Goal: Information Seeking & Learning: Learn about a topic

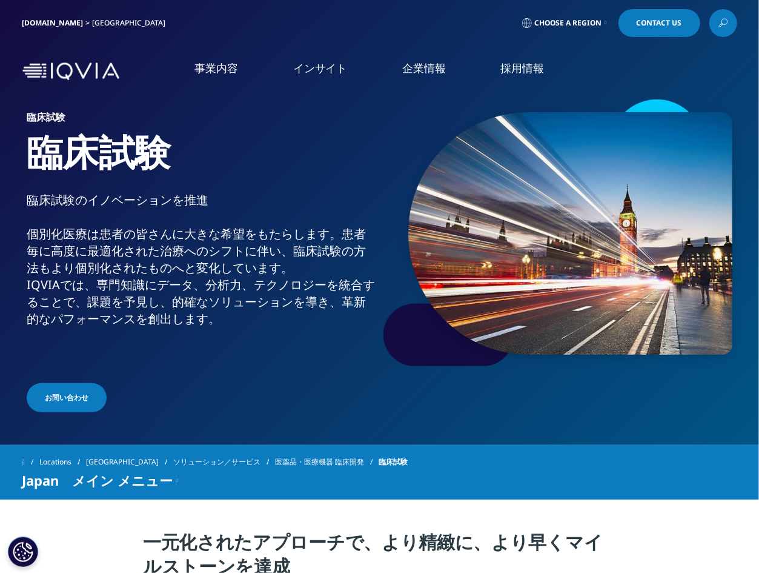
click at [727, 27] on icon at bounding box center [724, 23] width 10 height 16
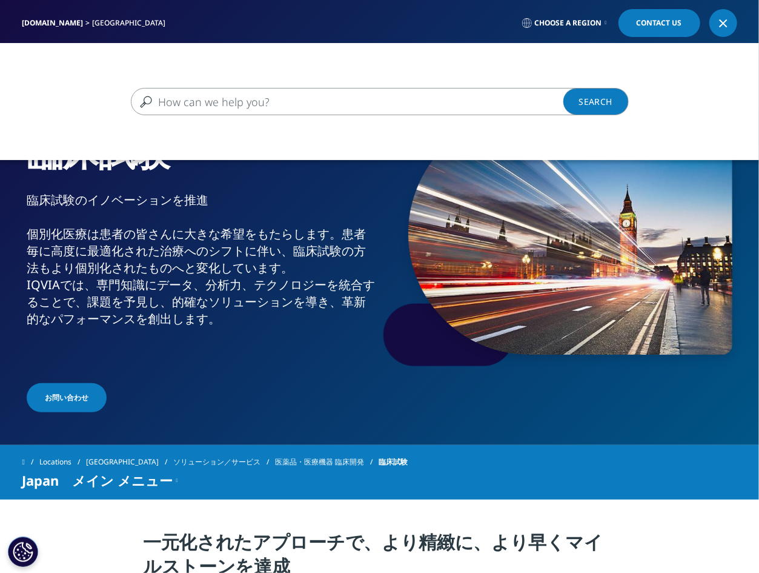
click at [297, 102] on input "検索する" at bounding box center [362, 101] width 463 height 27
drag, startPoint x: 516, startPoint y: 95, endPoint x: 138, endPoint y: 96, distance: 378.8
click at [138, 96] on input "IQVIA、フォーチュン「世界で最も賞賛される企業2019」に選出モニタリング" at bounding box center [362, 101] width 463 height 27
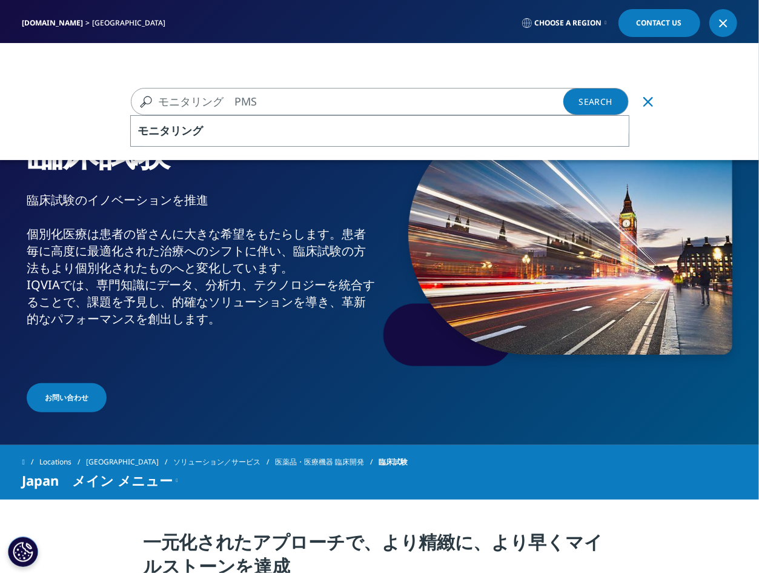
type input "モニタリング　PMS"
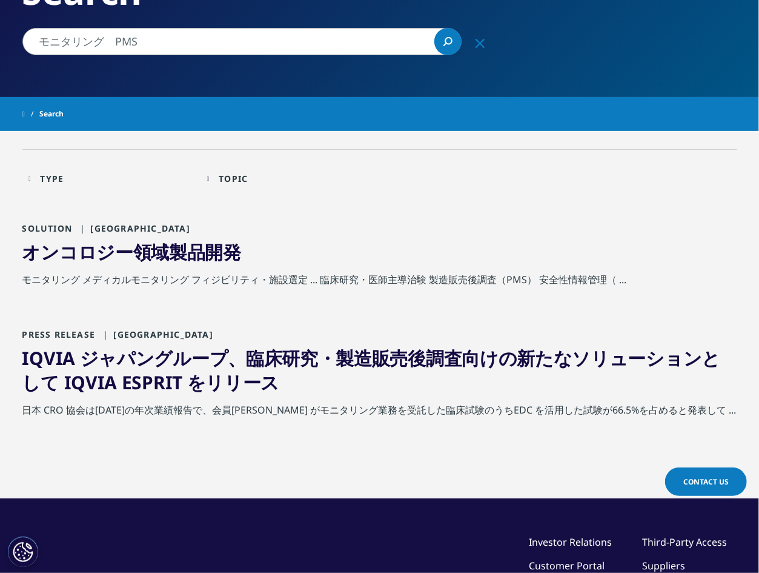
scroll to position [153, 0]
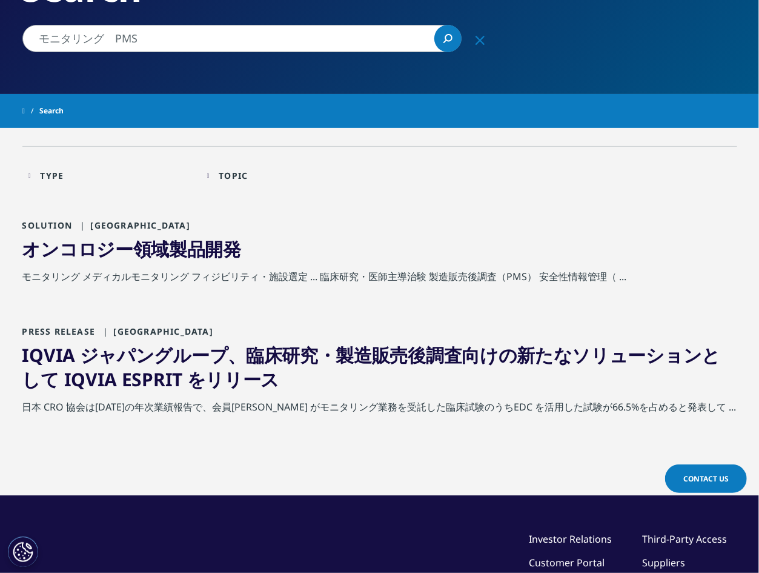
click at [95, 253] on link "オンコロジー領域製品開発" at bounding box center [131, 248] width 219 height 25
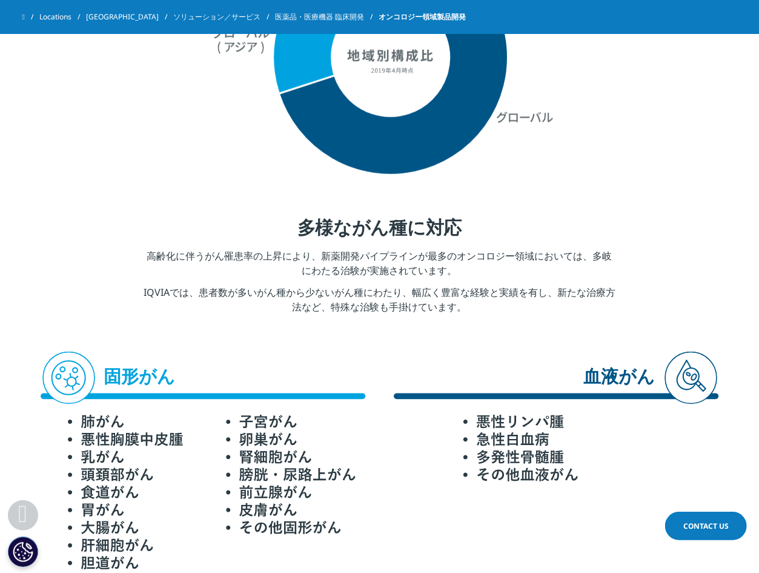
scroll to position [637, 0]
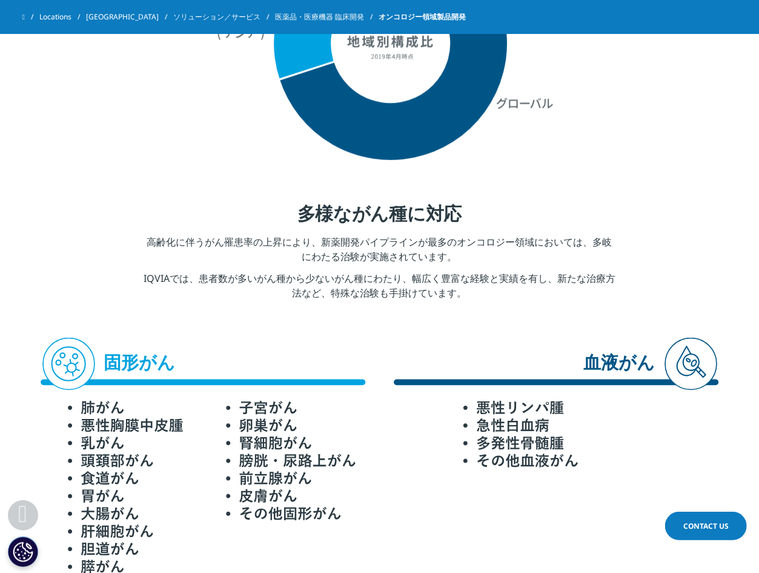
click at [759, 187] on section "多様ながん種に対応 高齢化に伴うがん罹患率の上昇により、新薬開発パイプラインが最多のオンコロジー領域においては、多岐にわたる治験が実施されています。 IQVI…" at bounding box center [379, 254] width 759 height 167
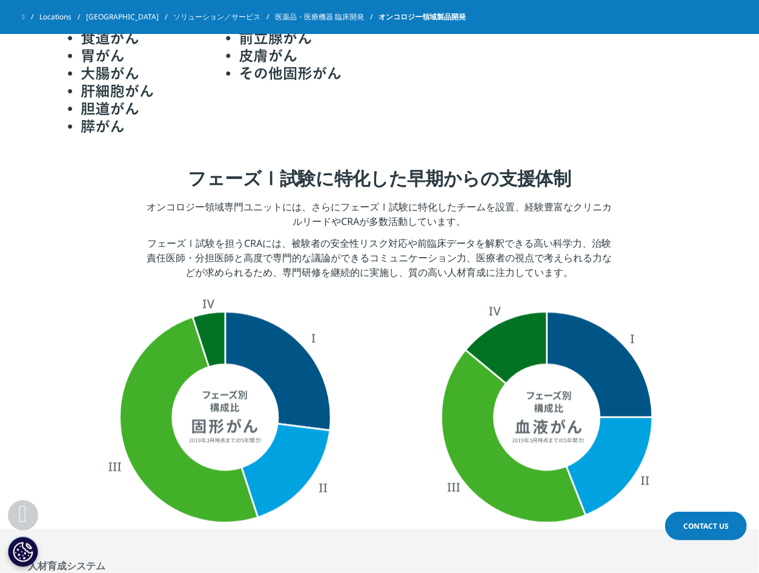
scroll to position [1149, 0]
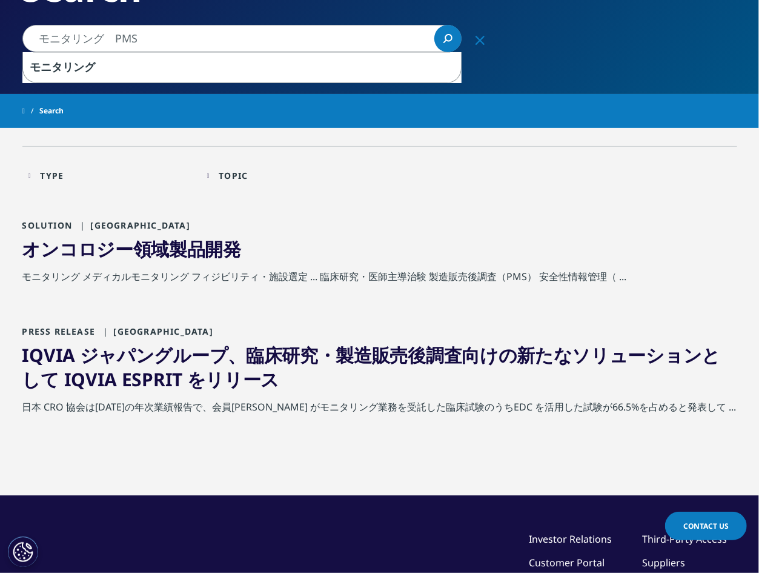
drag, startPoint x: 168, startPoint y: 41, endPoint x: 104, endPoint y: 39, distance: 63.7
click at [104, 39] on input "モニタリング　PMS" at bounding box center [241, 38] width 439 height 27
click at [450, 42] on icon "Search" at bounding box center [448, 38] width 9 height 9
drag, startPoint x: 176, startPoint y: 32, endPoint x: 105, endPoint y: 39, distance: 70.7
click at [105, 39] on input "モニタリング　PMS" at bounding box center [241, 38] width 439 height 27
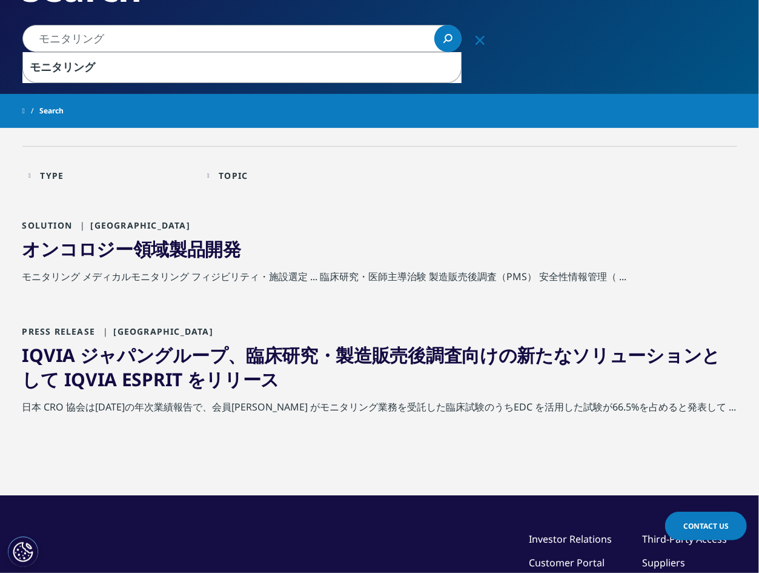
type input "モニタリング"
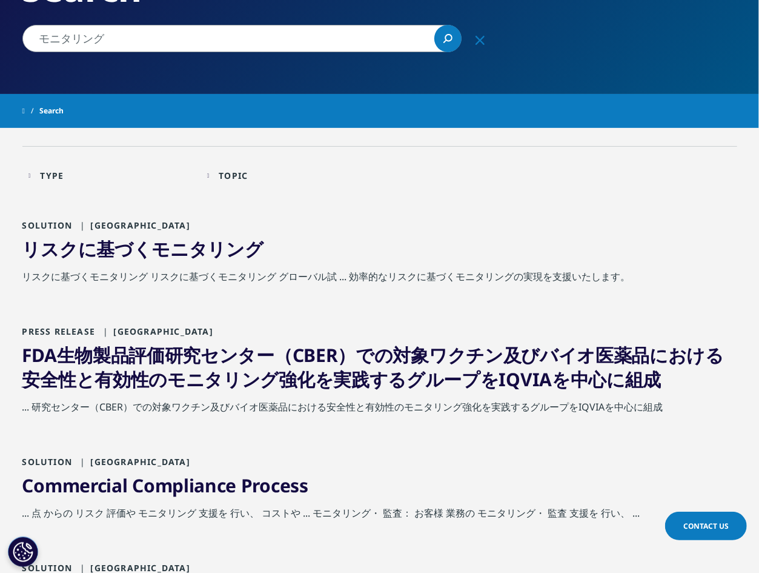
click at [197, 245] on span "モニタリング" at bounding box center [208, 248] width 112 height 25
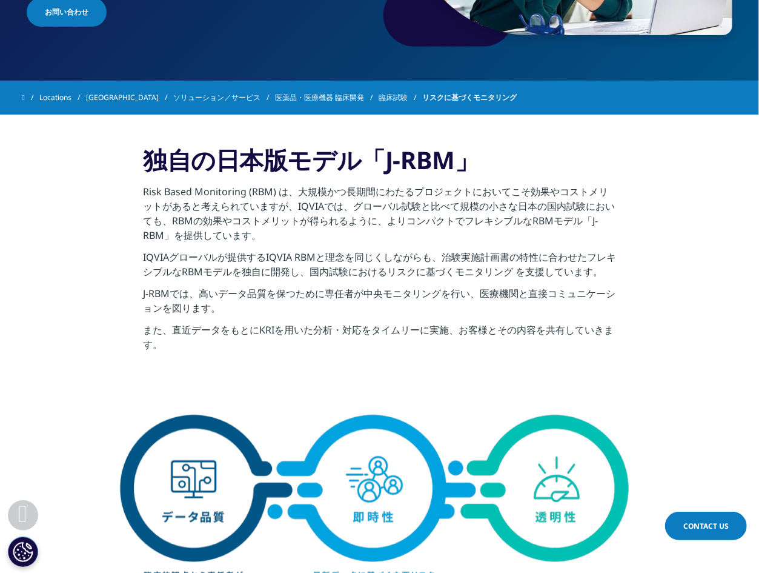
scroll to position [207, 0]
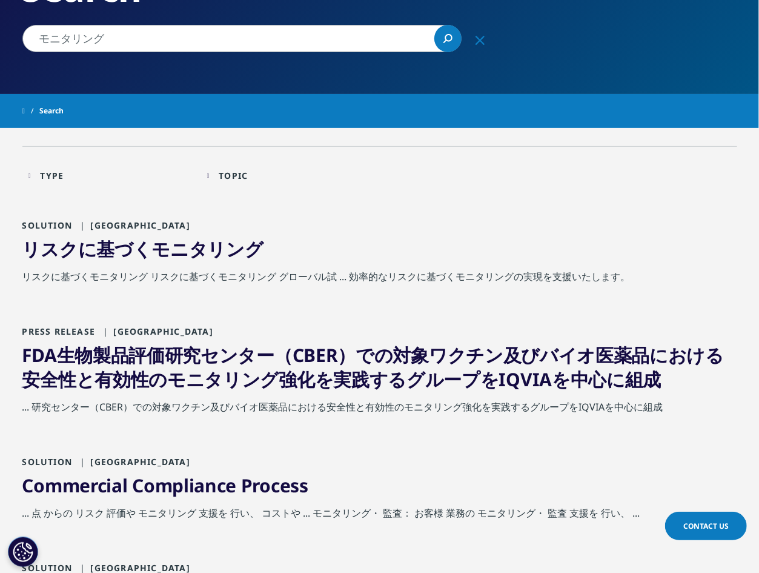
click at [45, 38] on input "モニタリング" at bounding box center [241, 38] width 439 height 27
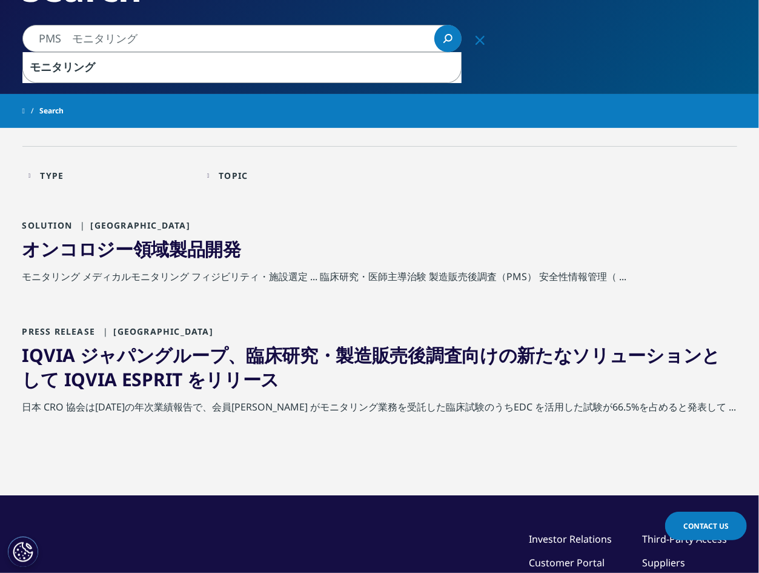
drag, startPoint x: 63, startPoint y: 35, endPoint x: 25, endPoint y: 35, distance: 38.2
click at [25, 35] on input "PMS　モニタリング" at bounding box center [241, 38] width 439 height 27
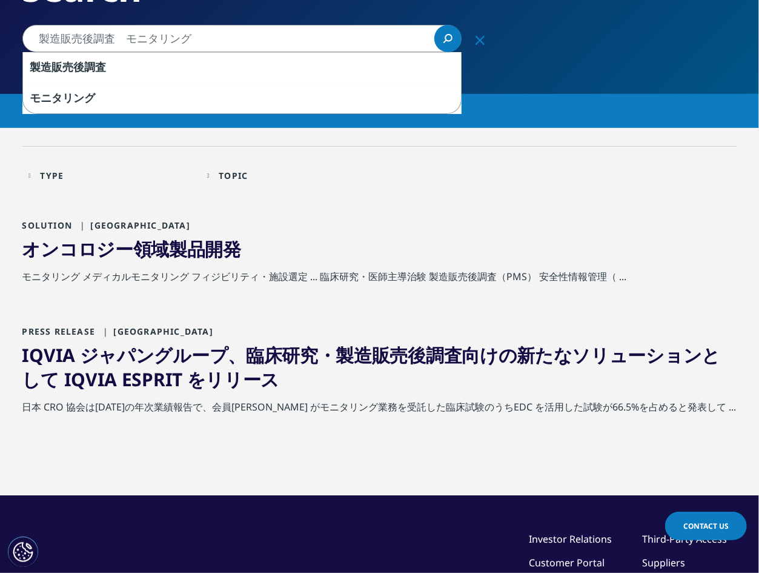
type input "製造販売後調査　モニタリング"
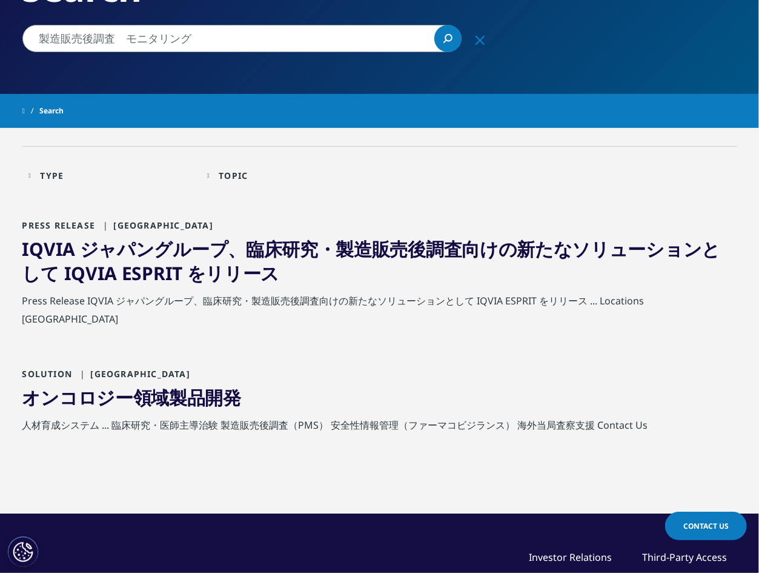
click at [150, 250] on link "IQVIA ジャパングループ、臨床研究・ 製 造 販 売 後 調 査 向けの新たなソリューションとして IQVIA ESPRIT をリリース" at bounding box center [371, 260] width 699 height 49
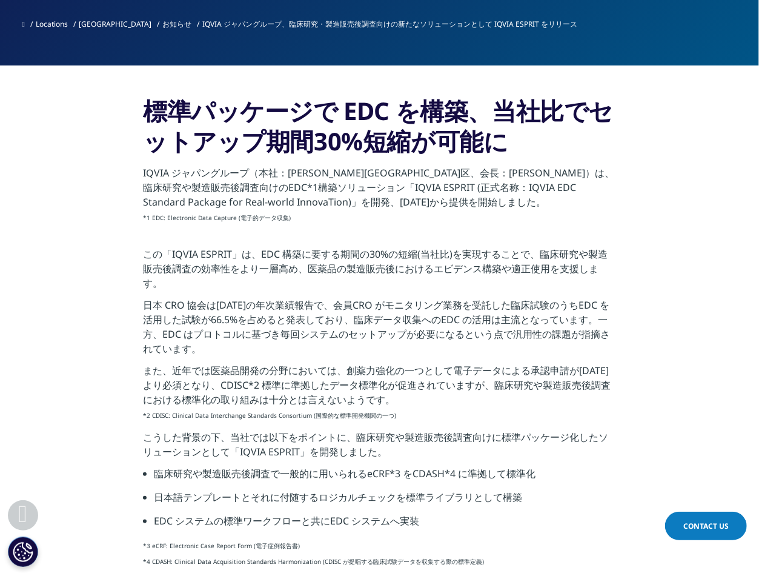
scroll to position [456, 0]
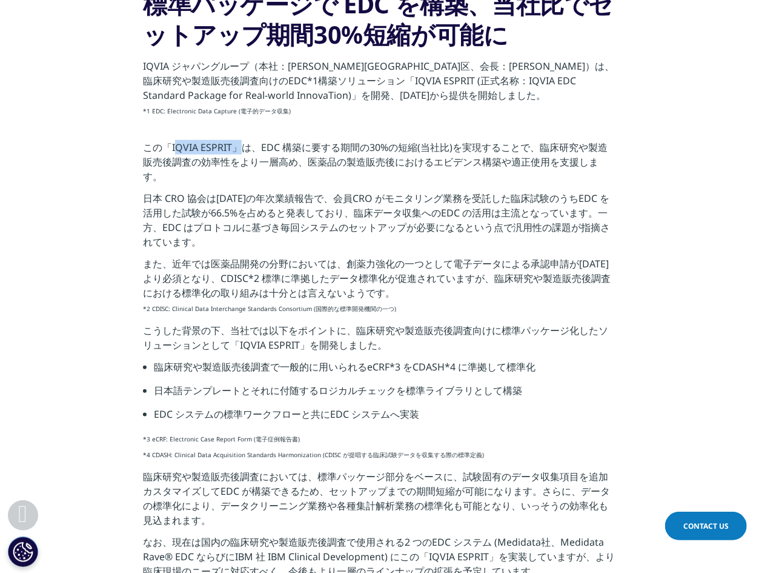
drag, startPoint x: 231, startPoint y: 145, endPoint x: 172, endPoint y: 143, distance: 58.8
click at [172, 143] on p "この「IQVIA ESPRIT」は、EDC 構築に要する期間の30%の短縮(当社比)を実現することで、臨床研究や製造販売後調査の効率性をより一層高め、医薬品の…" at bounding box center [379, 165] width 473 height 51
copy p "IQVIA ESPRIT"
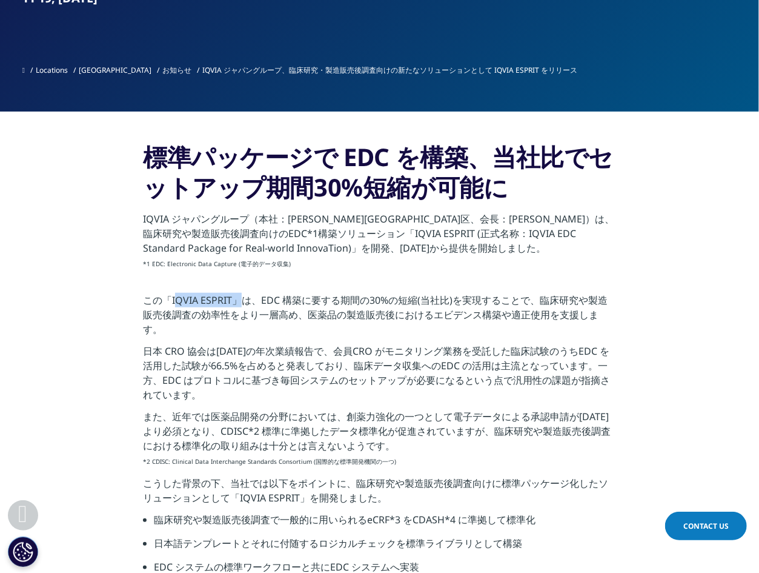
scroll to position [295, 0]
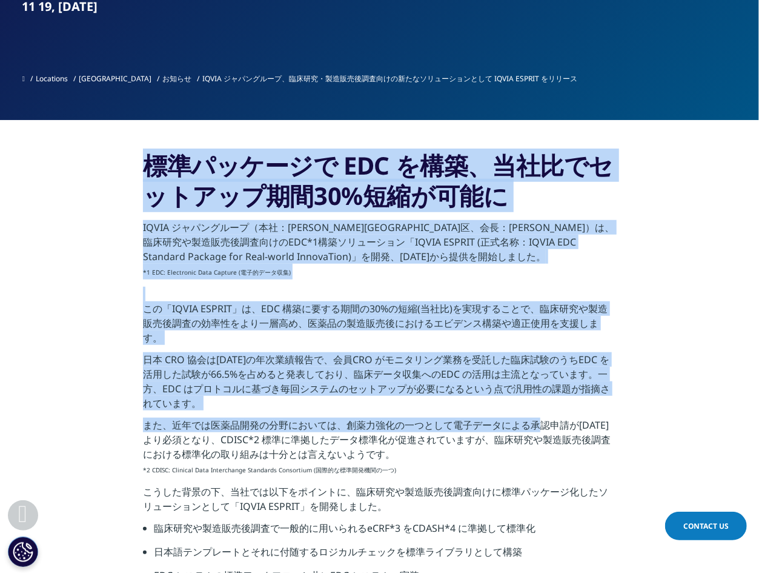
drag, startPoint x: 142, startPoint y: 162, endPoint x: 534, endPoint y: 411, distance: 464.2
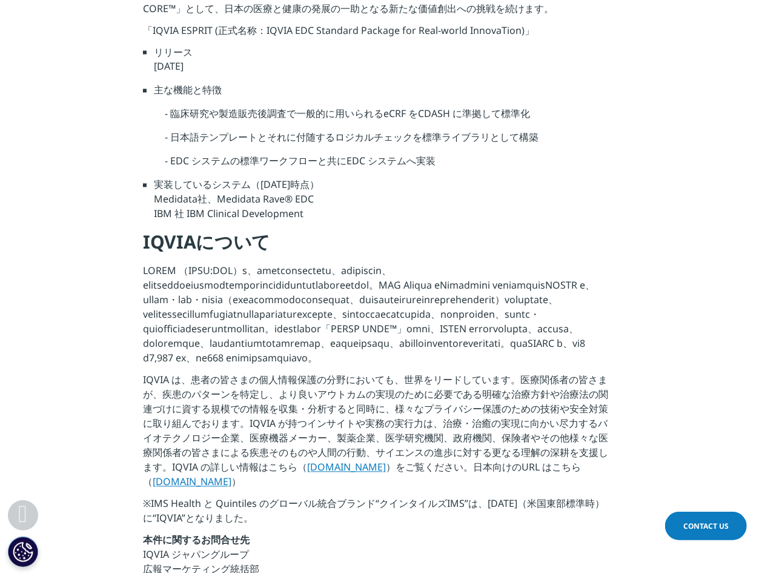
scroll to position [1087, 0]
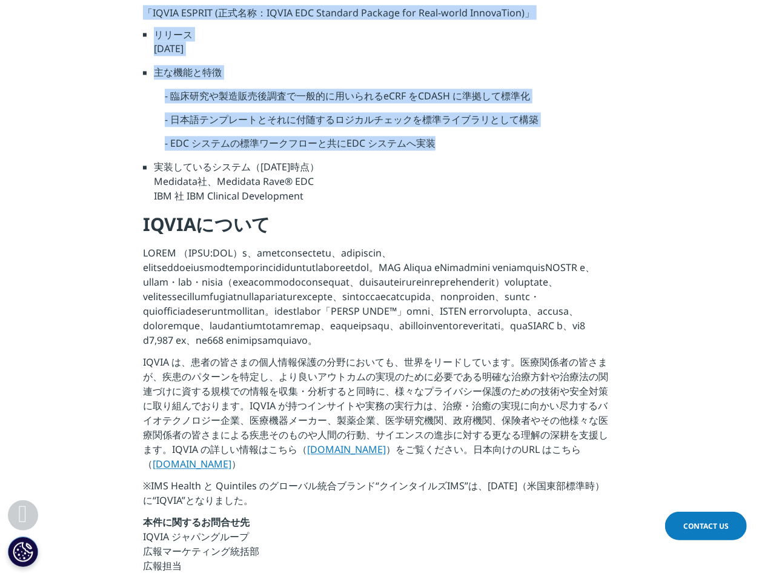
click at [472, 156] on li "- EDC システムの標準ワークフローと共にEDC システムへ実装" at bounding box center [391, 148] width 452 height 24
drag, startPoint x: 472, startPoint y: 156, endPoint x: 376, endPoint y: 198, distance: 104.5
click at [376, 198] on li "実装しているシステム（令和元年10 月時点） Medidata社、Medidata Rave® EDC IBM 社 IBM Clinical Developm…" at bounding box center [385, 186] width 462 height 53
copy div "loremips DOL sit、ametconsecte47%adipis ELITS doeiusmo（te：incid、ut：lab）e、dolorem…"
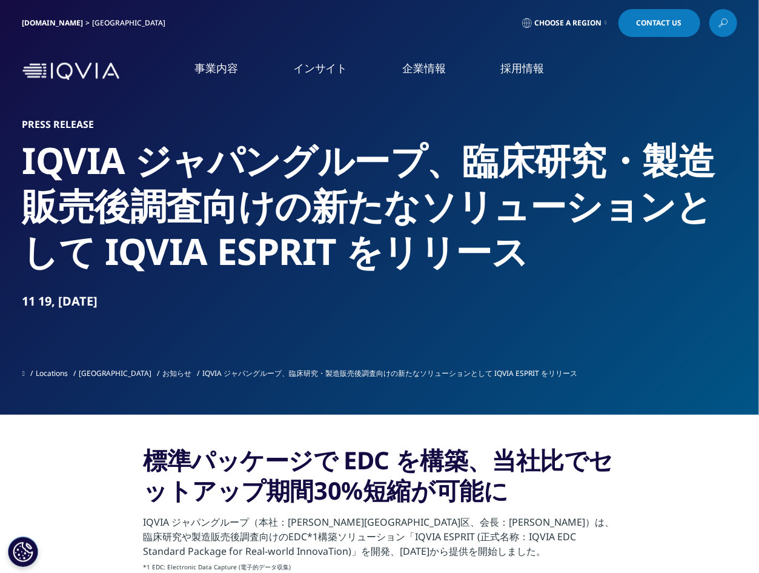
click at [717, 25] on link at bounding box center [724, 23] width 28 height 28
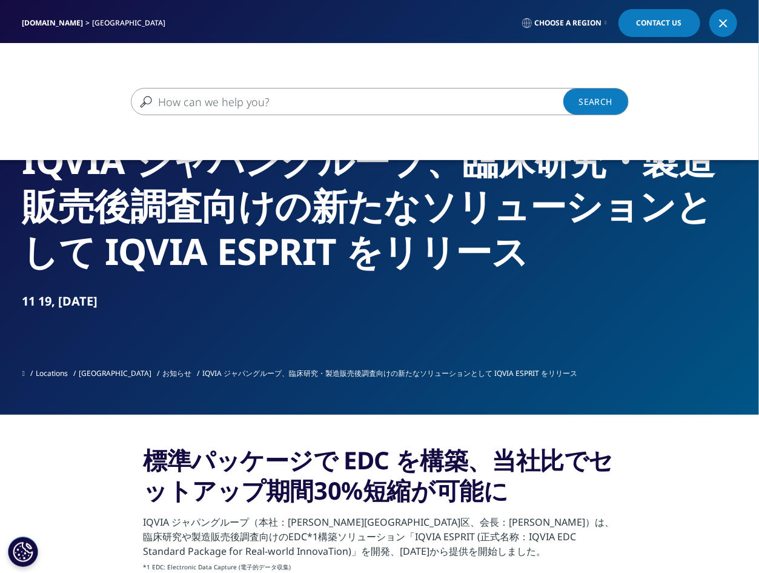
click at [321, 103] on input "検索する" at bounding box center [362, 101] width 463 height 27
paste input "IQVIA ESPRIT"
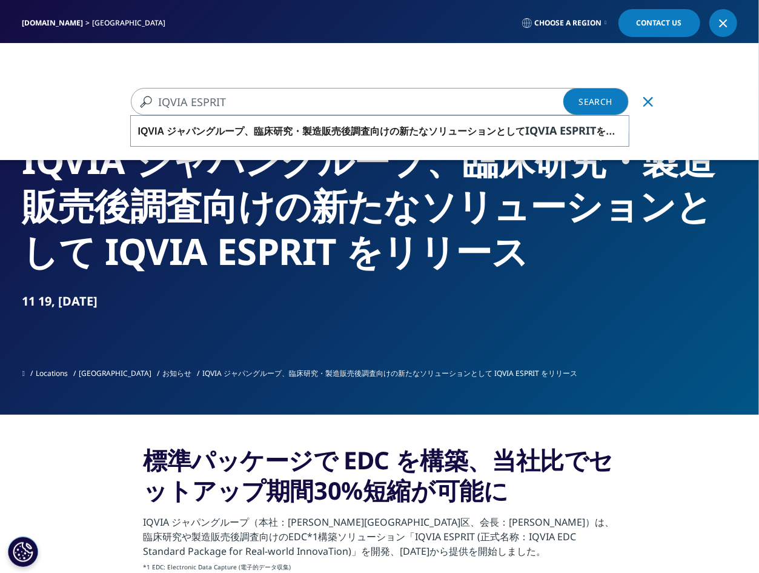
type input "IQVIA ESPRIT"
click at [590, 99] on link "Search Loading" at bounding box center [596, 101] width 65 height 27
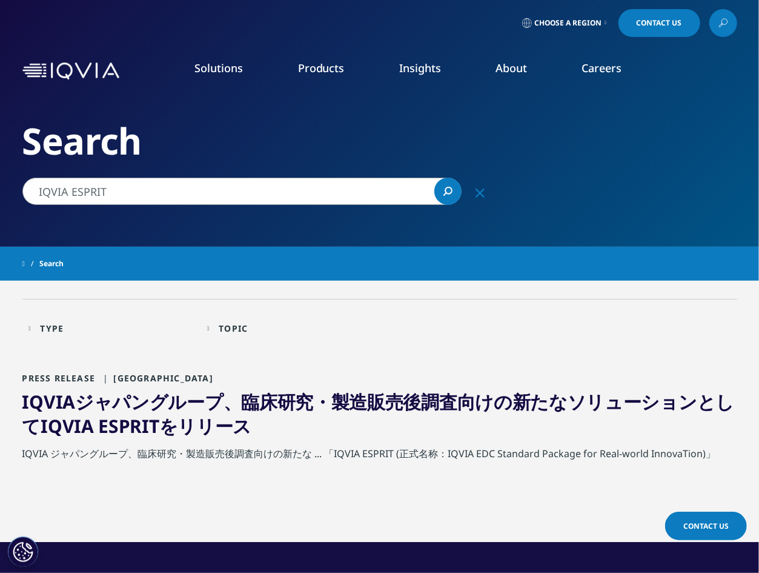
click at [243, 408] on link "IQVIA ジャパングループ、臨床研究・製造販売後調査向けの新たなソリューションとして IQVIA ESPRIT をリリース" at bounding box center [378, 413] width 713 height 49
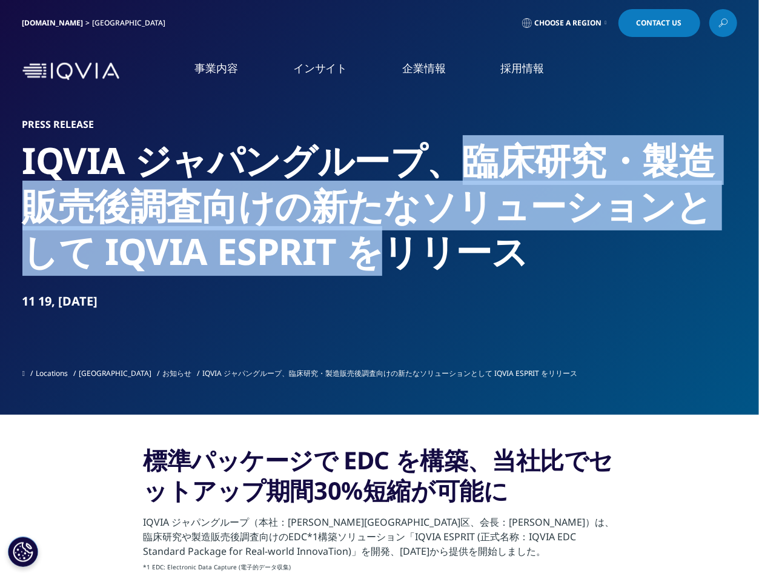
drag, startPoint x: 453, startPoint y: 155, endPoint x: 384, endPoint y: 250, distance: 118.0
click at [384, 250] on h2 "IQVIA ジャパングループ、臨床研究・製造販売後調査向けの新たなソリューションとして IQVIA ESPRIT をリリース" at bounding box center [379, 206] width 715 height 136
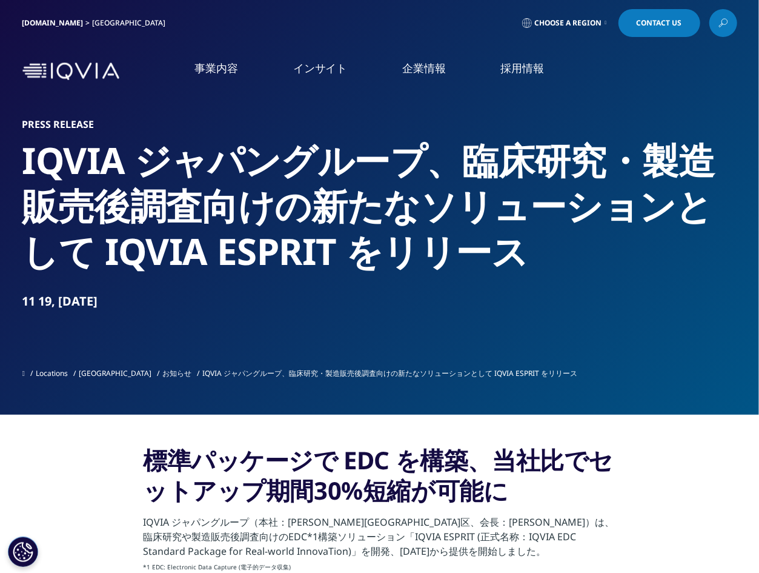
click at [554, 268] on h2 "IQVIA ジャパングループ、臨床研究・製造販売後調査向けの新たなソリューションとして IQVIA ESPRIT をリリース" at bounding box center [379, 206] width 715 height 136
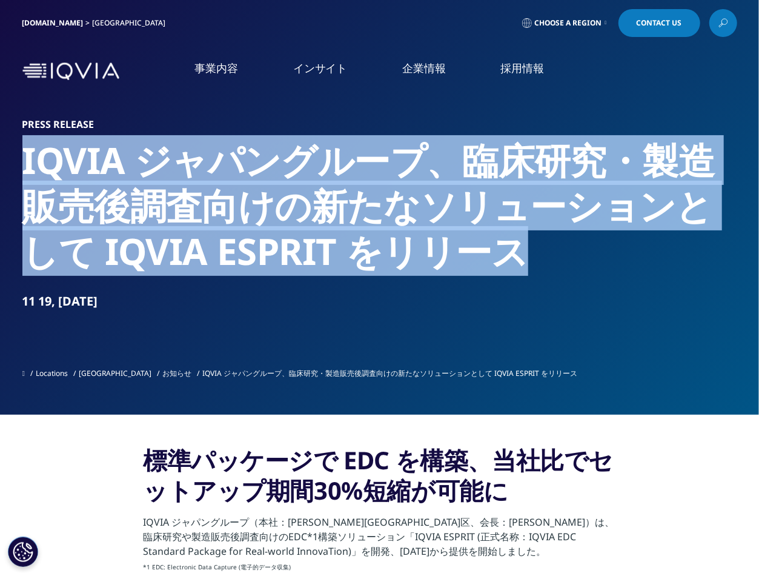
drag, startPoint x: 22, startPoint y: 161, endPoint x: 535, endPoint y: 255, distance: 520.8
click at [535, 255] on h2 "IQVIA ジャパングループ、臨床研究・製造販売後調査向けの新たなソリューションとして IQVIA ESPRIT をリリース" at bounding box center [379, 206] width 715 height 136
copy h2 "IQVIA ジャパングループ、臨床研究・製造販売後調査向けの新たなソリューションとして IQVIA ESPRIT をリリース"
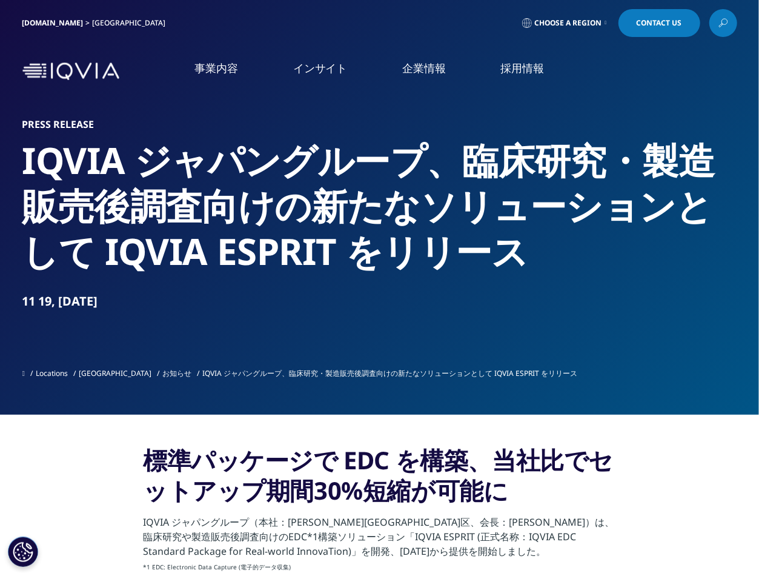
click at [713, 372] on ul "Locations Japan お知らせ IQVIA ジャパングループ、臨床研究・製造販売後調査向けの新たなソリューションとして IQVIA ESPRIT を…" at bounding box center [379, 373] width 715 height 22
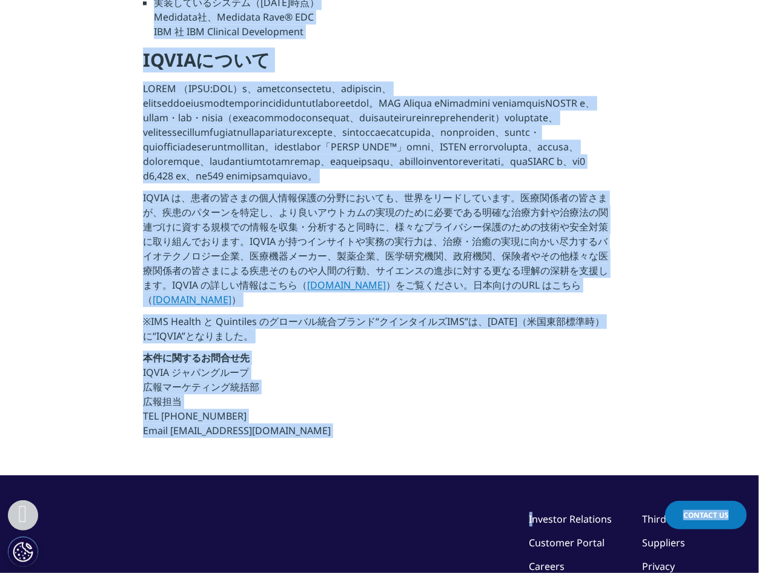
scroll to position [1258, 0]
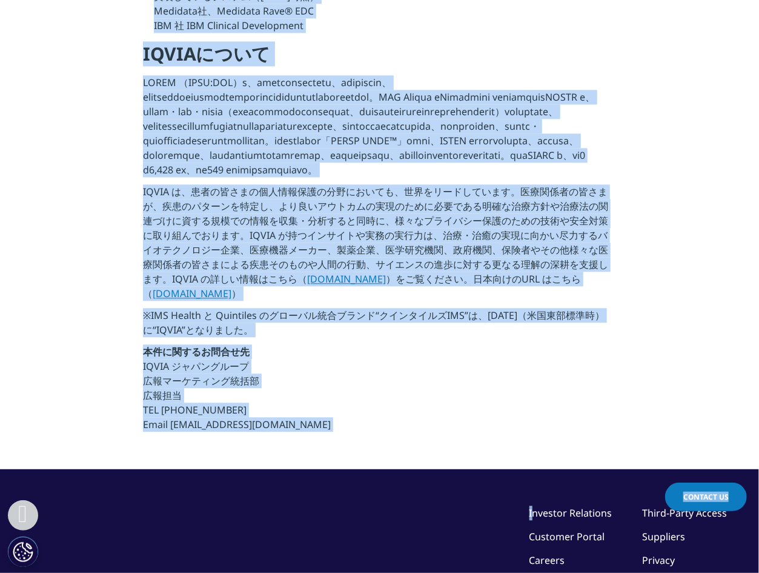
drag, startPoint x: 132, startPoint y: 445, endPoint x: 565, endPoint y: 23, distance: 605.2
click at [196, 300] on link "www.iqvia.co.jp" at bounding box center [192, 293] width 79 height 13
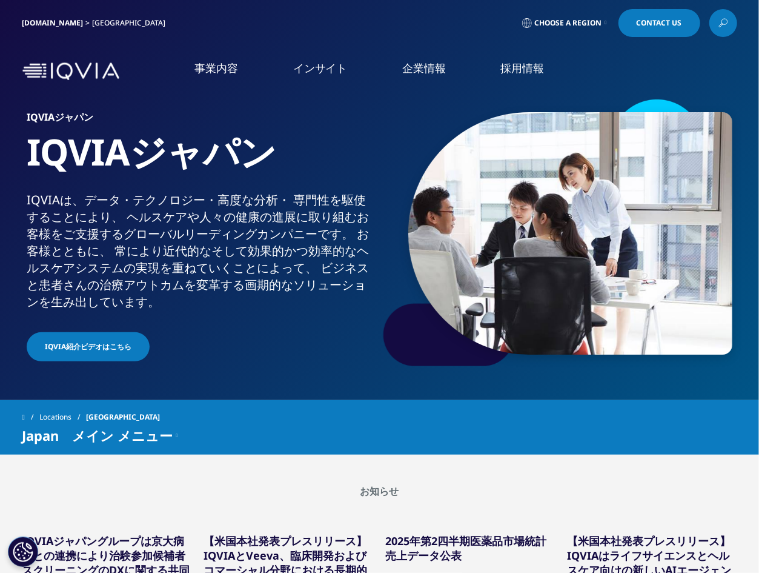
click at [725, 24] on icon at bounding box center [724, 21] width 5 height 5
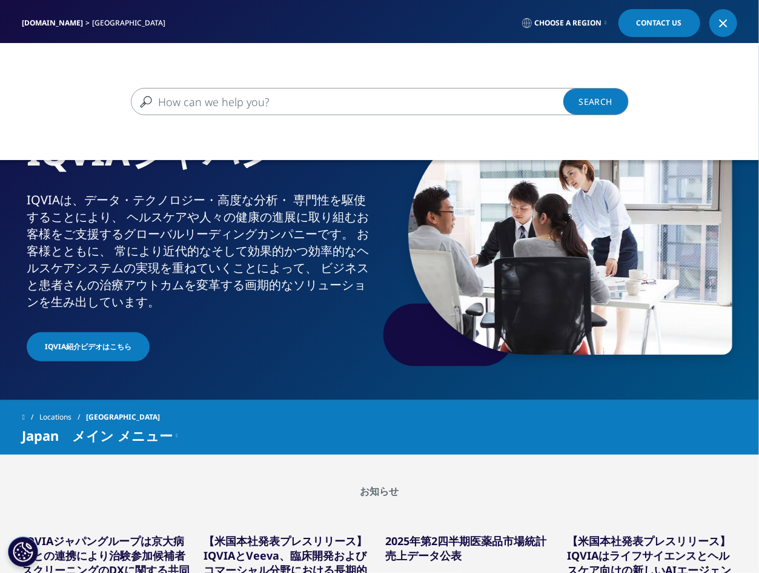
click at [298, 106] on input "検索する" at bounding box center [362, 101] width 463 height 27
type input "モニタリング"
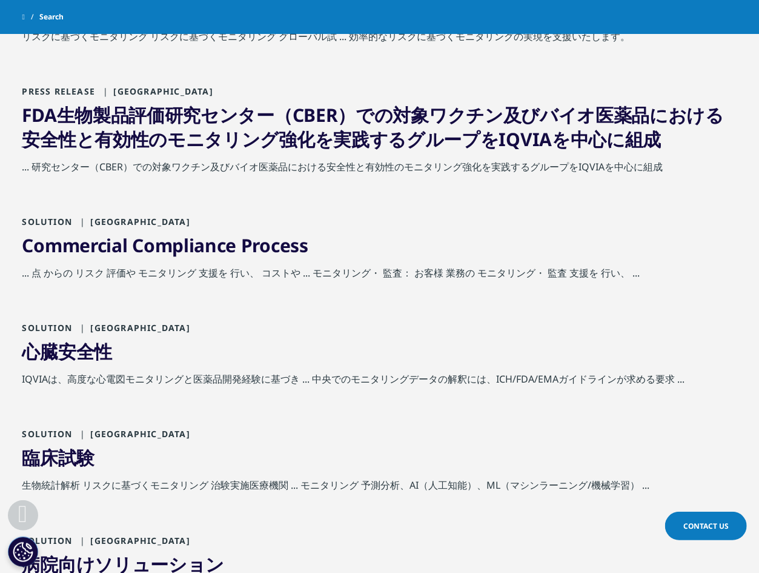
scroll to position [364, 0]
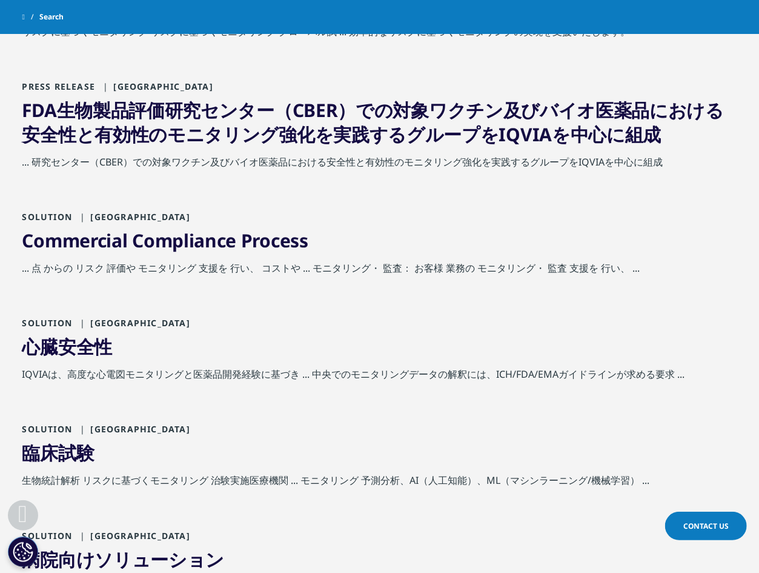
click at [261, 248] on link "Commercial Compliance Process" at bounding box center [165, 240] width 286 height 25
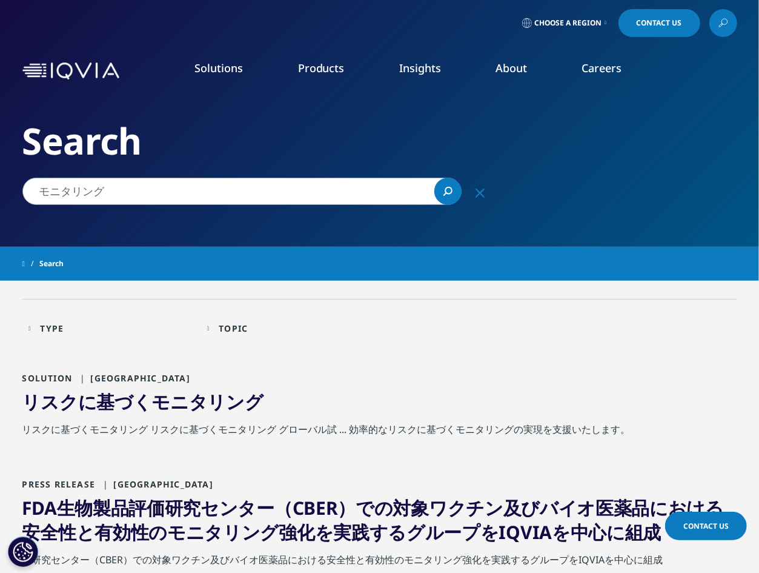
click at [124, 190] on input "モニタリング" at bounding box center [241, 191] width 439 height 27
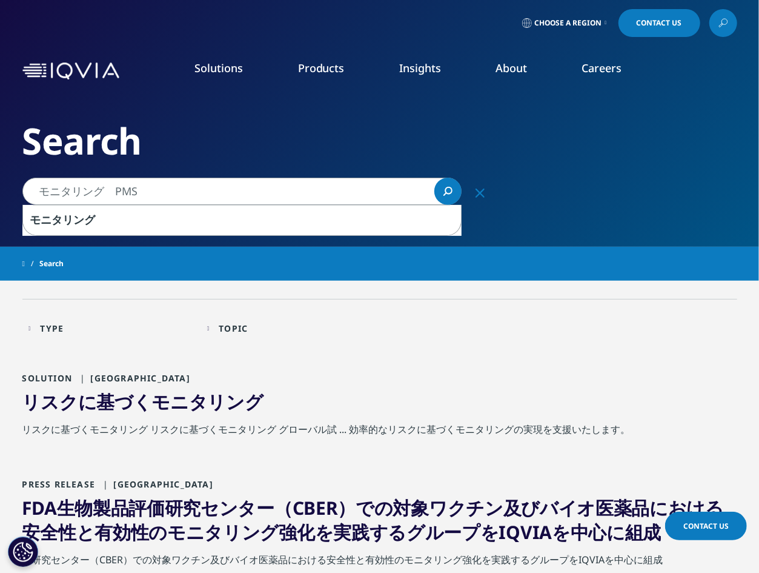
type input "モニタリング　PMS"
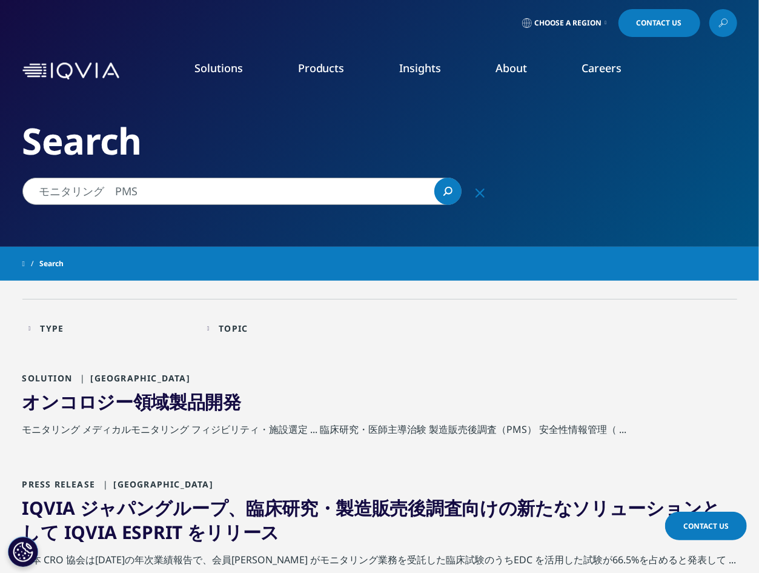
click at [177, 400] on link "オンコロジー領域製品開発" at bounding box center [131, 401] width 219 height 25
